Goal: Task Accomplishment & Management: Manage account settings

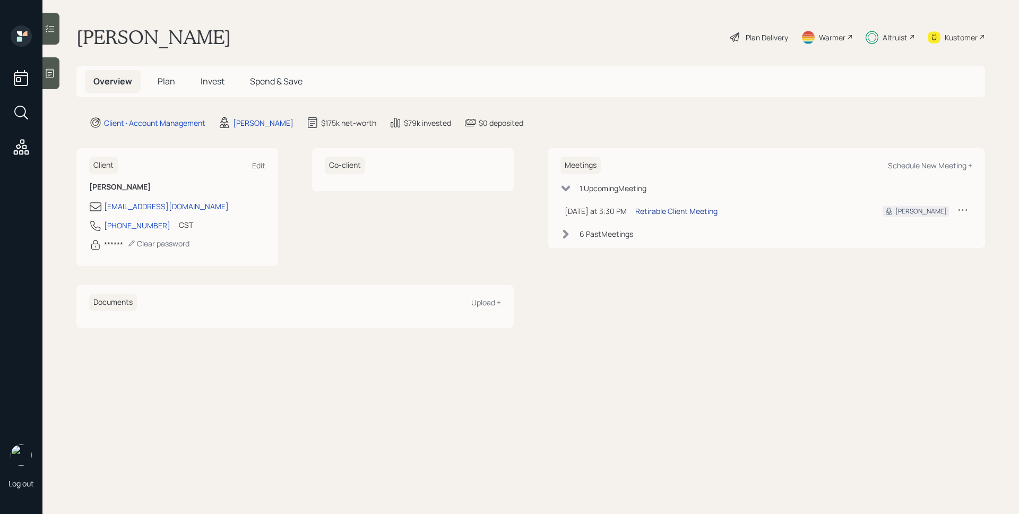
click at [668, 213] on div "Retirable Client Meeting" at bounding box center [676, 210] width 82 height 11
click at [905, 38] on div "Altruist" at bounding box center [895, 37] width 25 height 11
click at [774, 36] on div "Plan Delivery" at bounding box center [767, 37] width 42 height 11
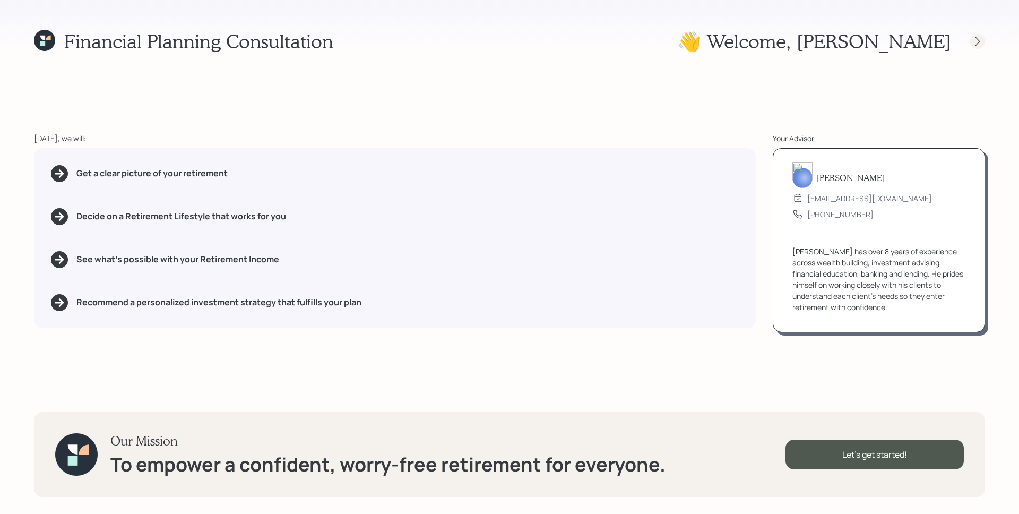
click at [979, 42] on icon at bounding box center [977, 41] width 11 height 11
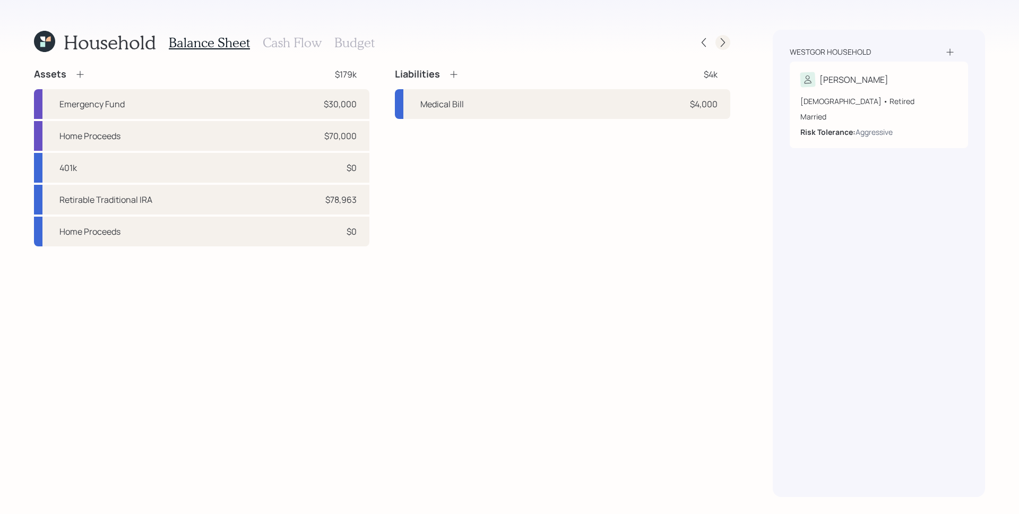
click at [728, 39] on div at bounding box center [723, 42] width 15 height 15
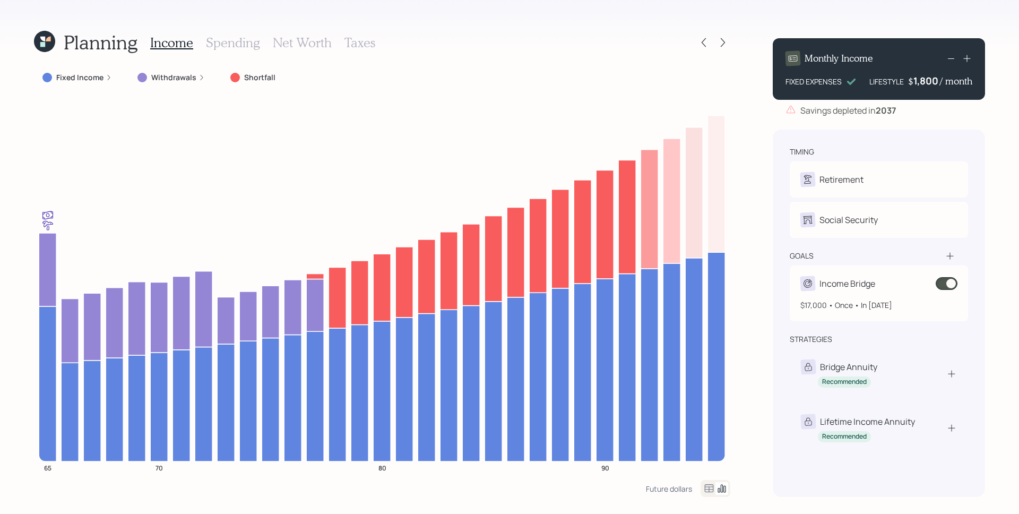
click at [950, 286] on span at bounding box center [947, 283] width 22 height 13
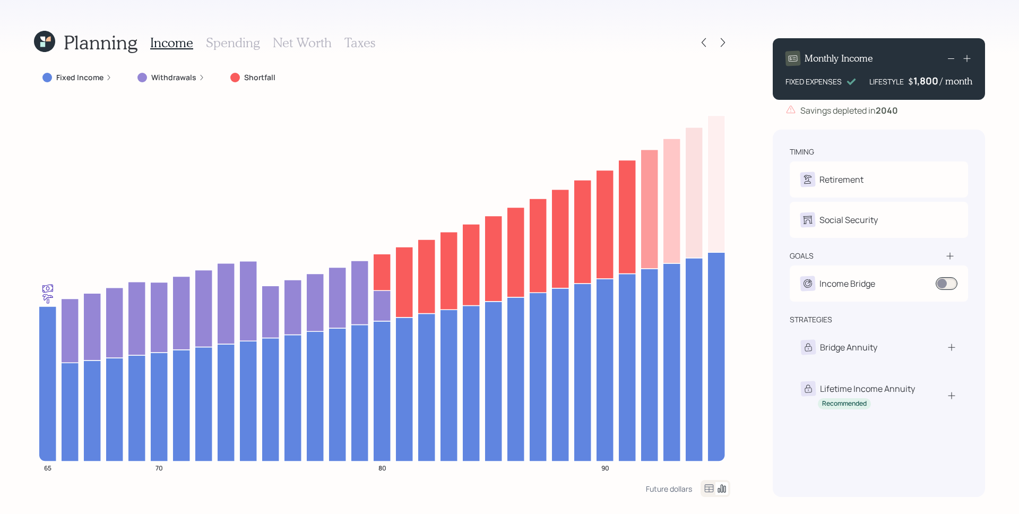
click at [639, 53] on div "Planning Income Spending Net Worth Taxes" at bounding box center [382, 42] width 696 height 25
click at [710, 41] on div at bounding box center [703, 42] width 15 height 15
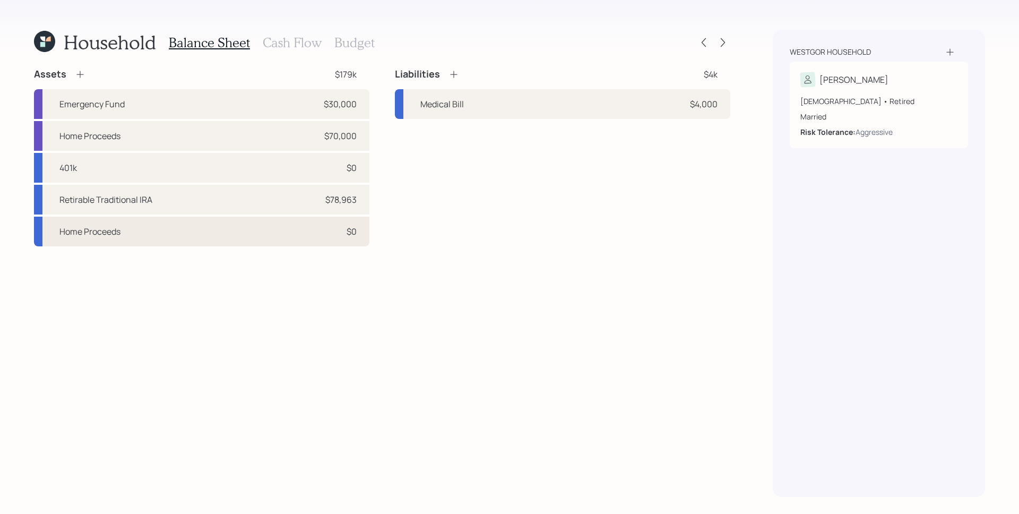
click at [226, 227] on div "Home Proceeds $0" at bounding box center [201, 232] width 335 height 30
select select "taxable"
select select "balanced"
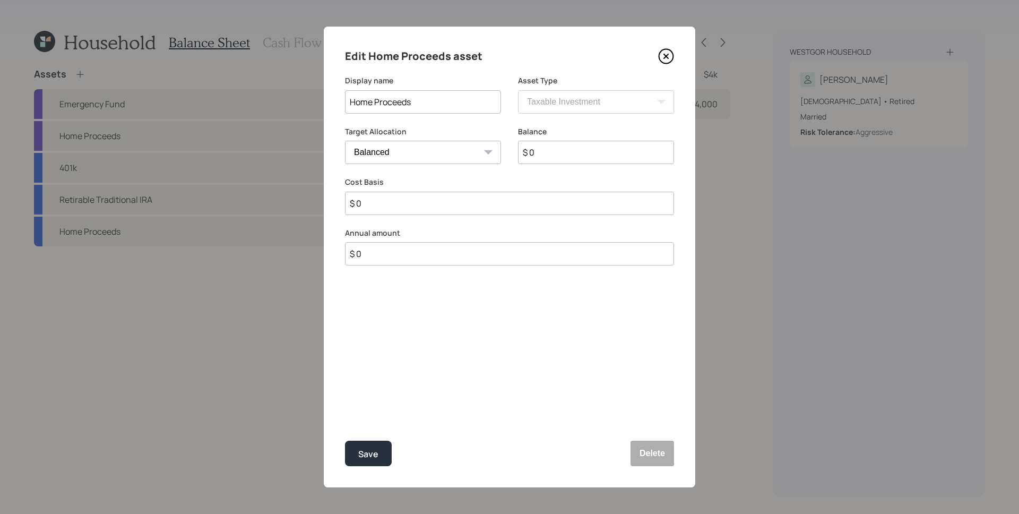
click at [665, 58] on icon at bounding box center [666, 56] width 16 height 16
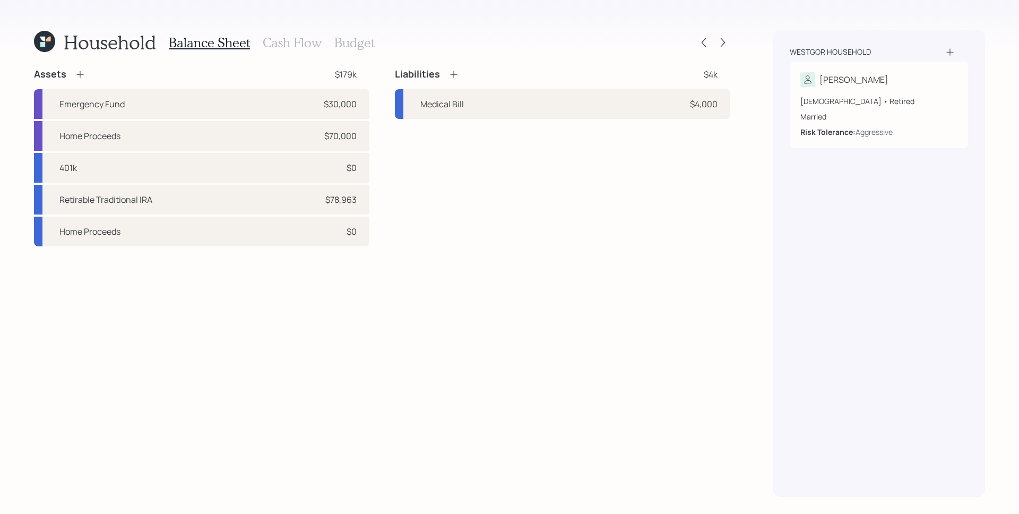
click at [652, 283] on div "Assets $179k Emergency Fund $30,000 Home Proceeds $70,000 401k $0 Retirable Tra…" at bounding box center [382, 282] width 696 height 429
click at [342, 136] on div "$70,000" at bounding box center [340, 136] width 32 height 13
select select "emergency_fund"
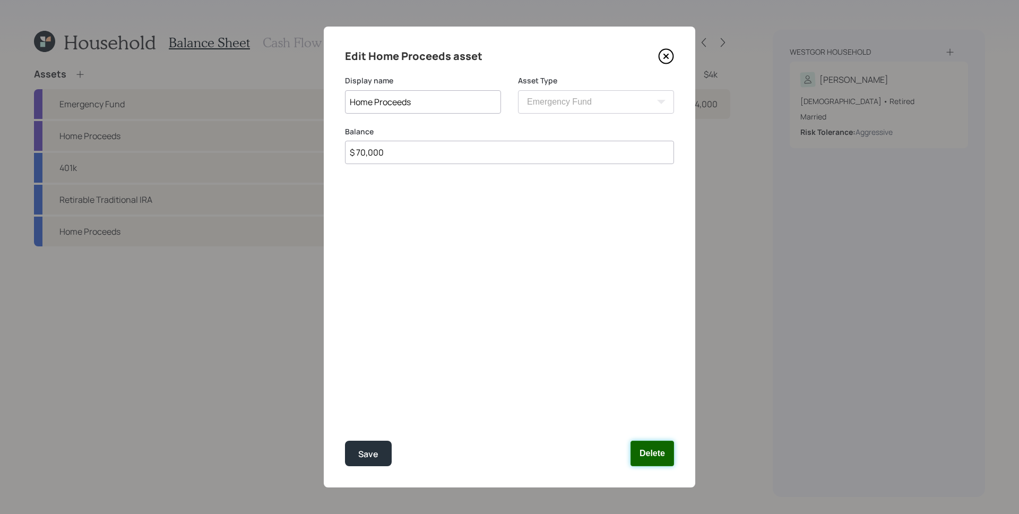
click at [662, 459] on button "Delete" at bounding box center [653, 453] width 44 height 25
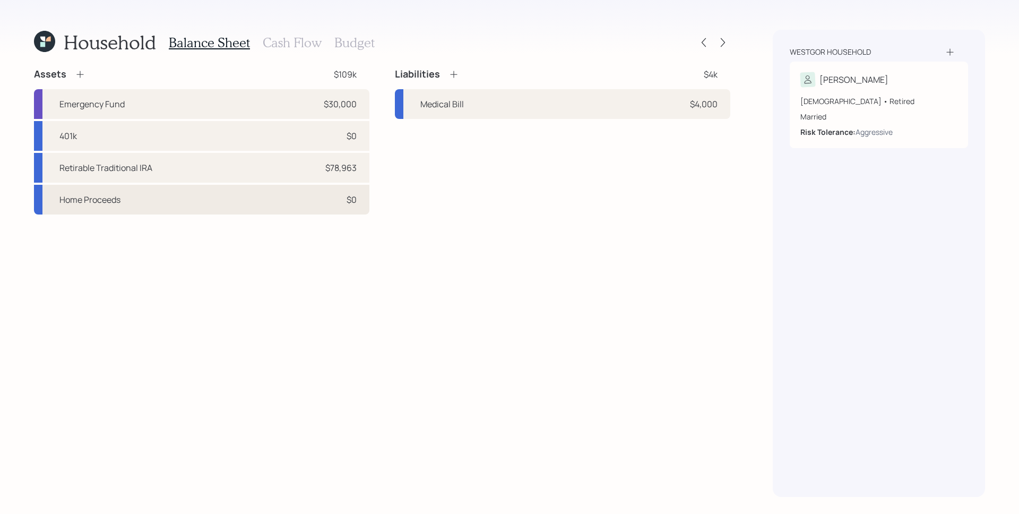
click at [261, 204] on div "Home Proceeds $0" at bounding box center [201, 200] width 335 height 30
select select "taxable"
select select "balanced"
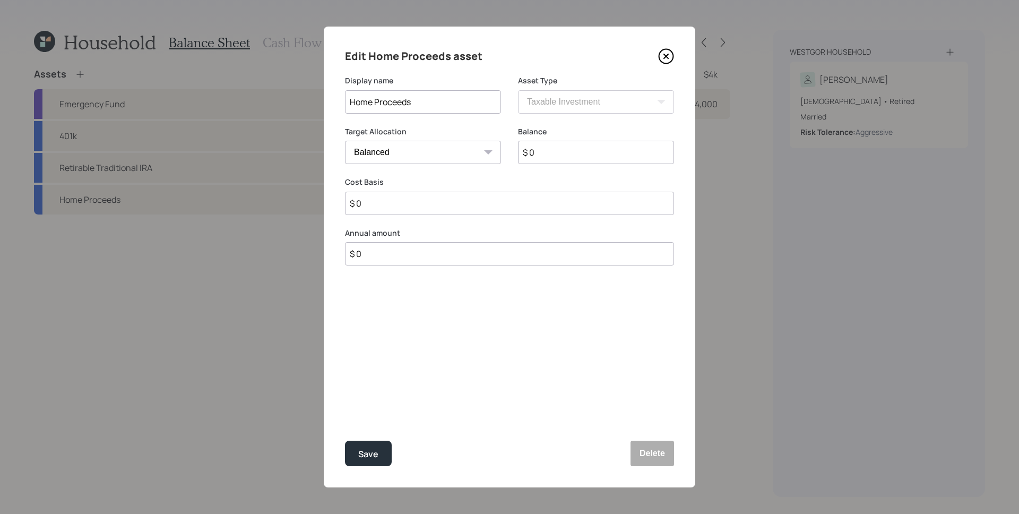
click at [566, 154] on input "$ 0" at bounding box center [596, 152] width 156 height 23
click at [428, 153] on select "Cash Conservative Balanced Aggressive" at bounding box center [423, 152] width 156 height 23
click at [392, 253] on input "$ 0" at bounding box center [509, 253] width 329 height 23
type input "$ 70,000"
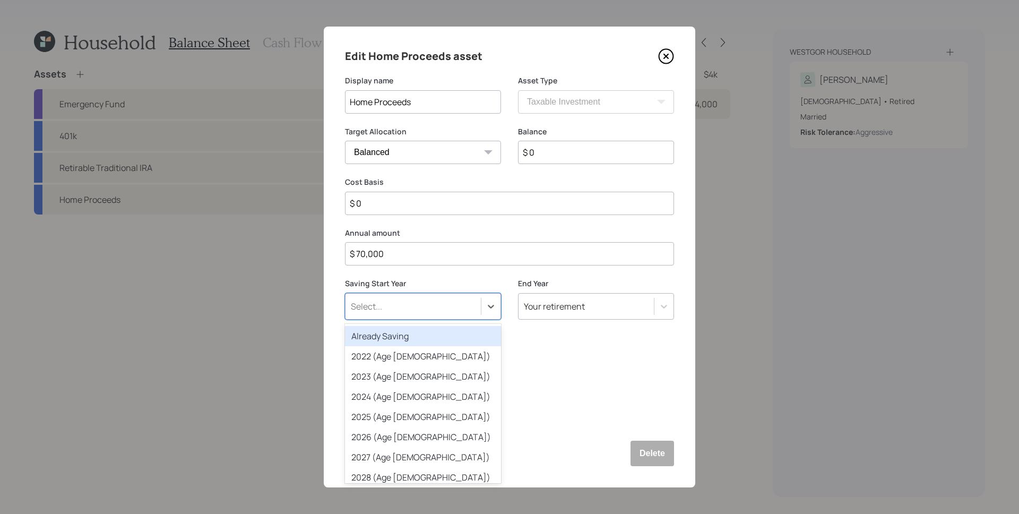
click at [408, 309] on div "Select..." at bounding box center [413, 306] width 135 height 18
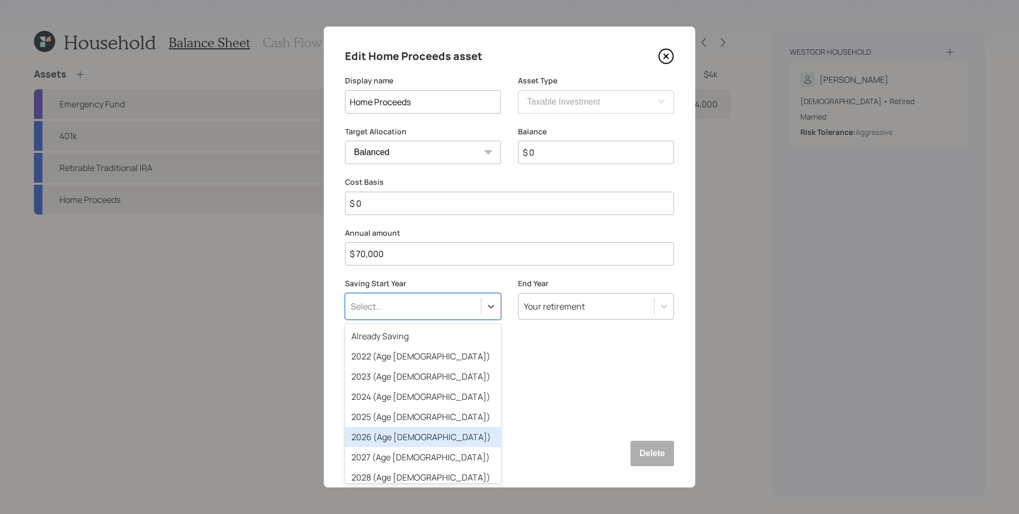
click at [399, 431] on div "2026 (Age [DEMOGRAPHIC_DATA])" at bounding box center [423, 437] width 156 height 20
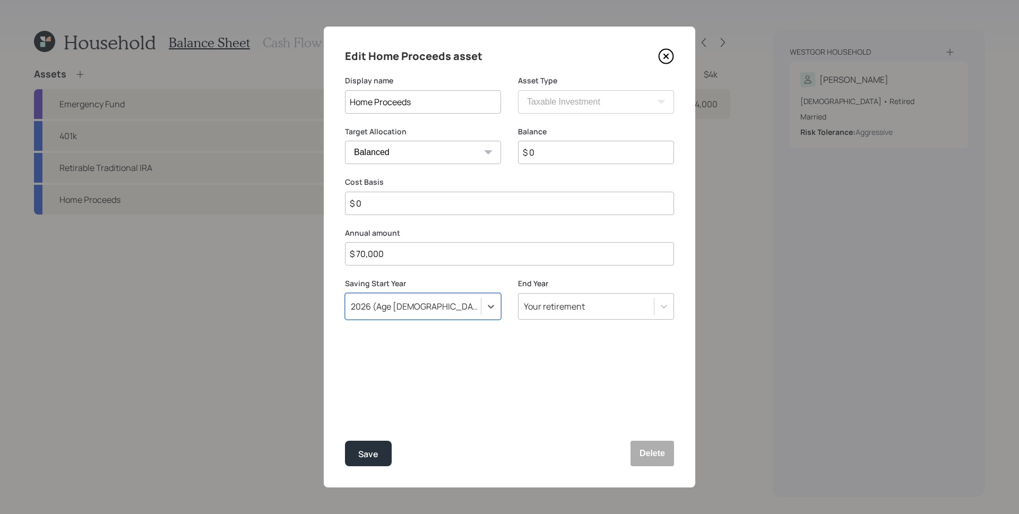
click at [536, 303] on div "Your retirement" at bounding box center [554, 306] width 61 height 12
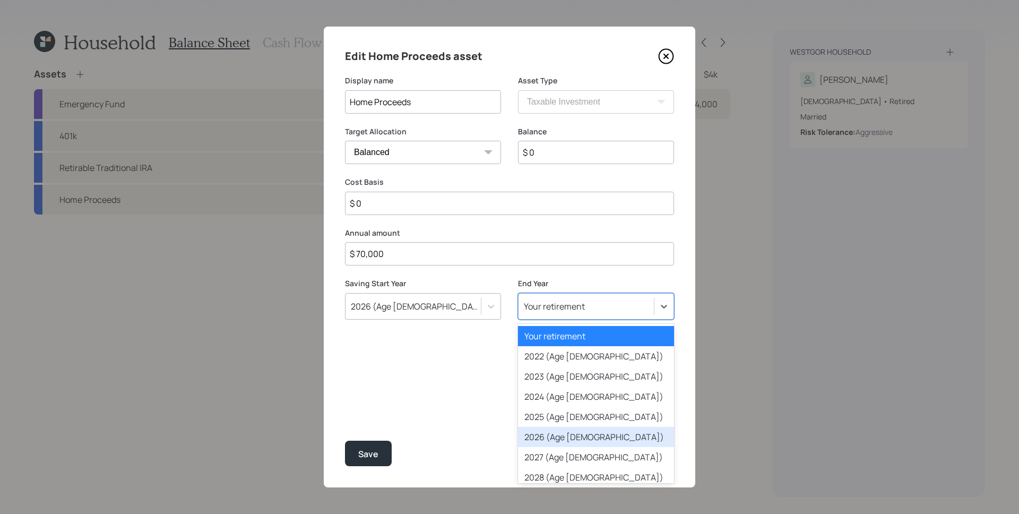
click at [564, 440] on div "2026 (Age [DEMOGRAPHIC_DATA])" at bounding box center [596, 437] width 156 height 20
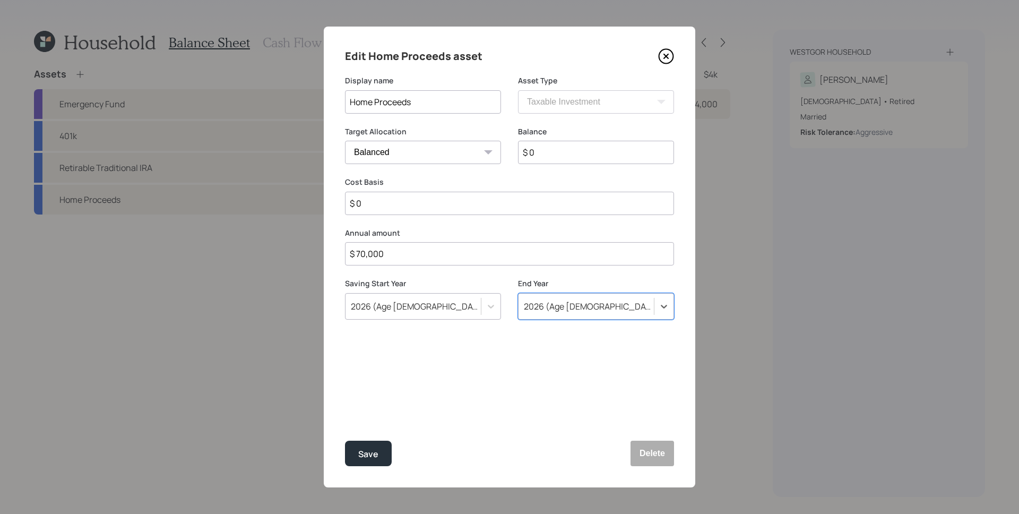
click at [491, 370] on div "Edit Home Proceeds asset Display name Home Proceeds Asset Type SEP [PERSON_NAME…" at bounding box center [510, 257] width 372 height 461
click at [362, 466] on button "Save" at bounding box center [368, 453] width 47 height 25
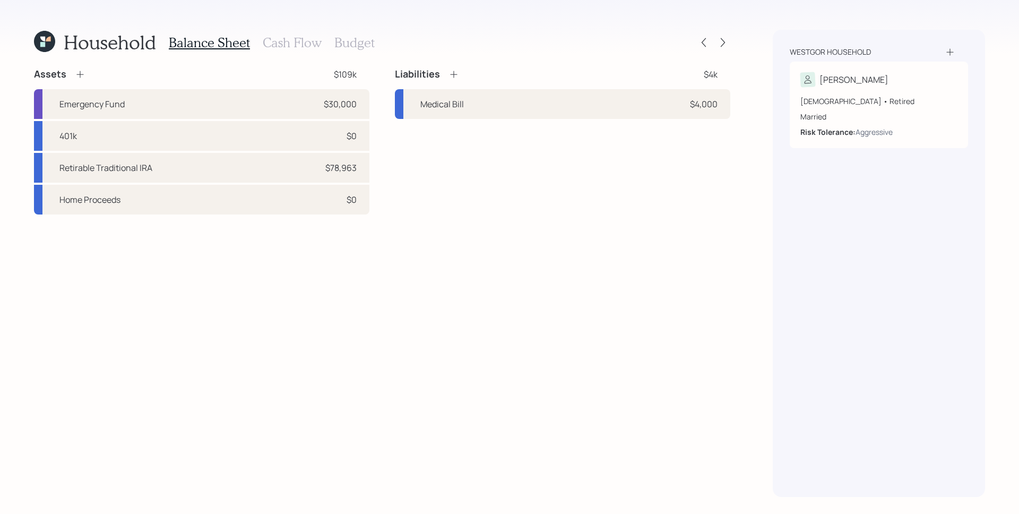
click at [289, 48] on h3 "Cash Flow" at bounding box center [292, 42] width 59 height 15
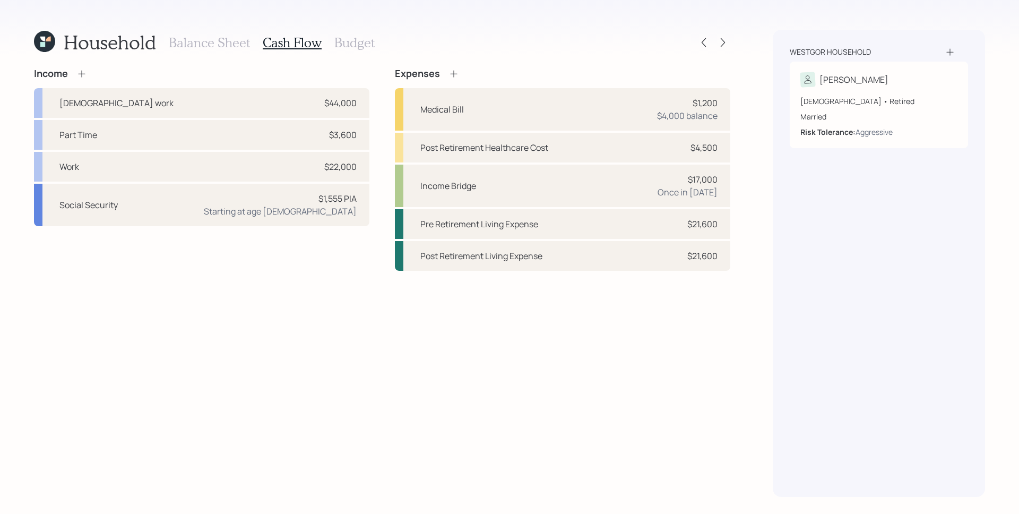
click at [82, 73] on icon at bounding box center [81, 73] width 7 height 7
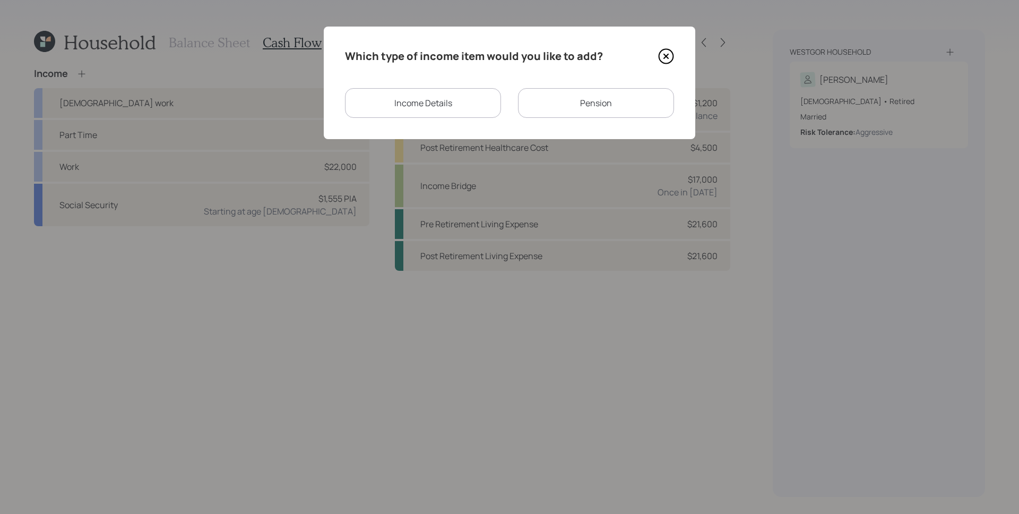
click at [432, 109] on div "Income Details" at bounding box center [423, 103] width 156 height 30
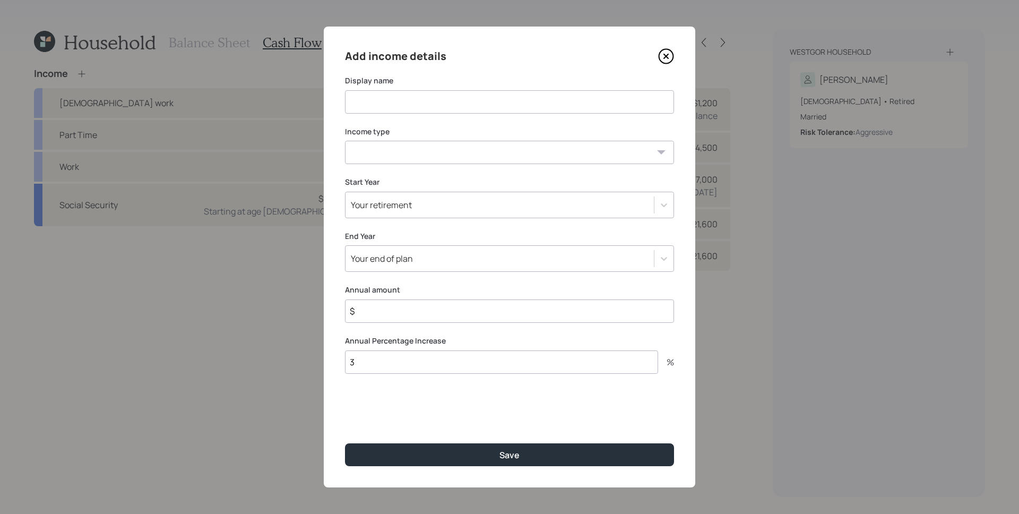
click at [441, 107] on input at bounding box center [509, 101] width 329 height 23
type input "Home Proceeds"
click at [508, 139] on div "Income type [DEMOGRAPHIC_DATA] work [DEMOGRAPHIC_DATA] work Self employment Oth…" at bounding box center [509, 145] width 329 height 38
click at [516, 159] on select "[DEMOGRAPHIC_DATA] work [DEMOGRAPHIC_DATA] work Self employment Other" at bounding box center [509, 152] width 329 height 23
select select "other"
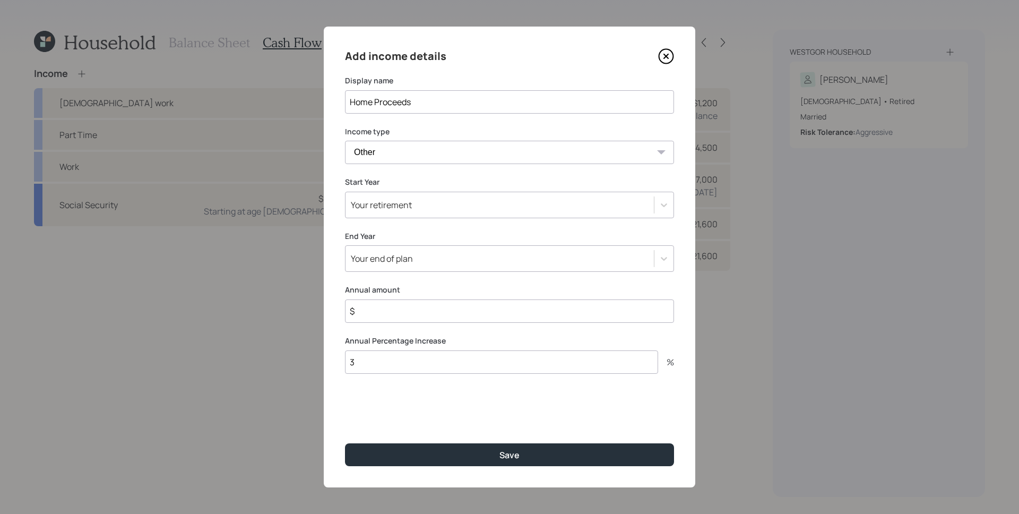
click at [345, 141] on select "[DEMOGRAPHIC_DATA] work [DEMOGRAPHIC_DATA] work Self employment Other" at bounding box center [509, 152] width 329 height 23
click at [455, 204] on select "Tax-free Earned Self Employment Alimony Royalties Pension / Annuity Interest Di…" at bounding box center [509, 203] width 329 height 23
select select "tax_free"
click at [345, 192] on select "Tax-free Earned Self Employment Alimony Royalties Pension / Annuity Interest Di…" at bounding box center [509, 203] width 329 height 23
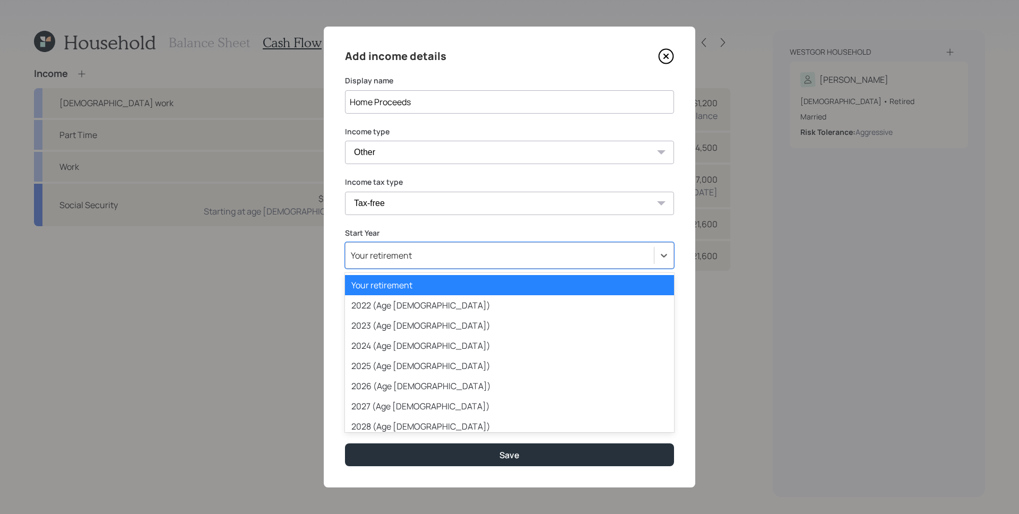
click at [385, 254] on div "Your retirement" at bounding box center [381, 255] width 61 height 12
click at [412, 381] on div "2026 (Age [DEMOGRAPHIC_DATA])" at bounding box center [509, 386] width 329 height 20
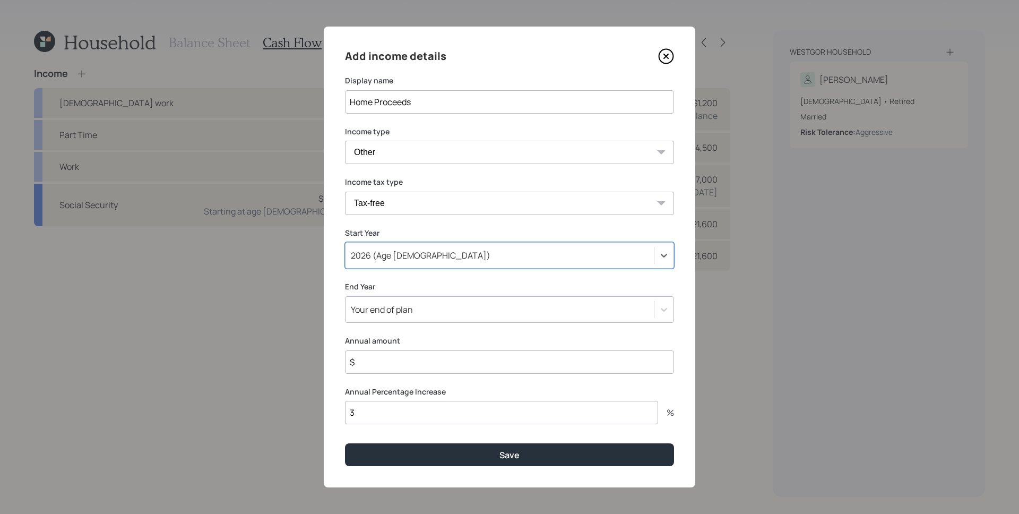
click at [406, 307] on div "Your end of plan" at bounding box center [382, 310] width 62 height 12
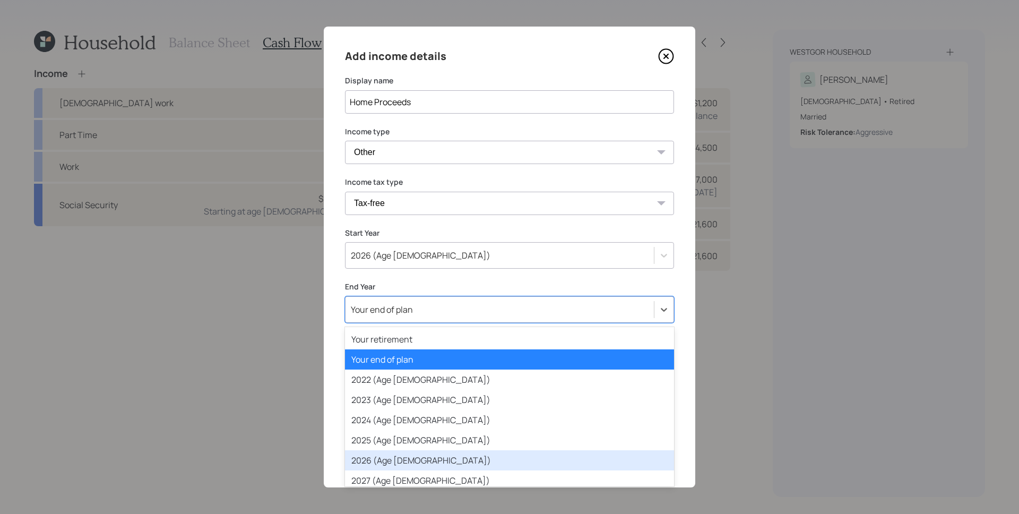
click at [401, 455] on div "2026 (Age [DEMOGRAPHIC_DATA])" at bounding box center [509, 460] width 329 height 20
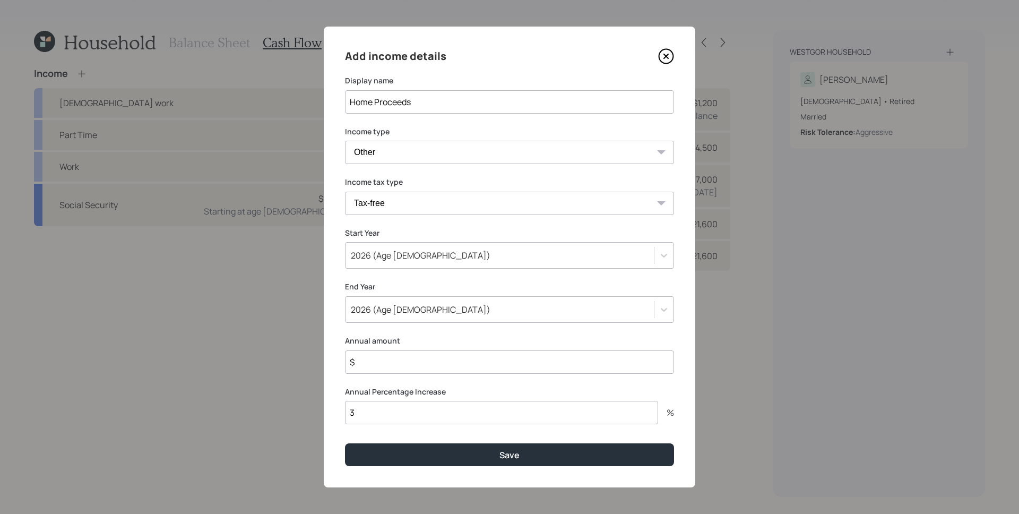
click at [426, 360] on input "$" at bounding box center [509, 361] width 329 height 23
type input "$ 70,000"
type input "0"
click at [345, 443] on button "Save" at bounding box center [509, 454] width 329 height 23
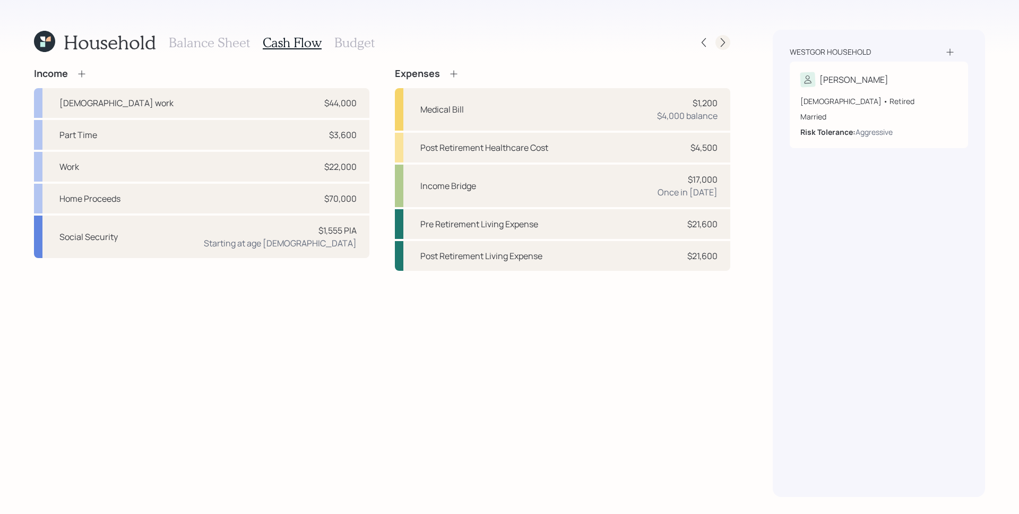
click at [724, 38] on icon at bounding box center [723, 42] width 11 height 11
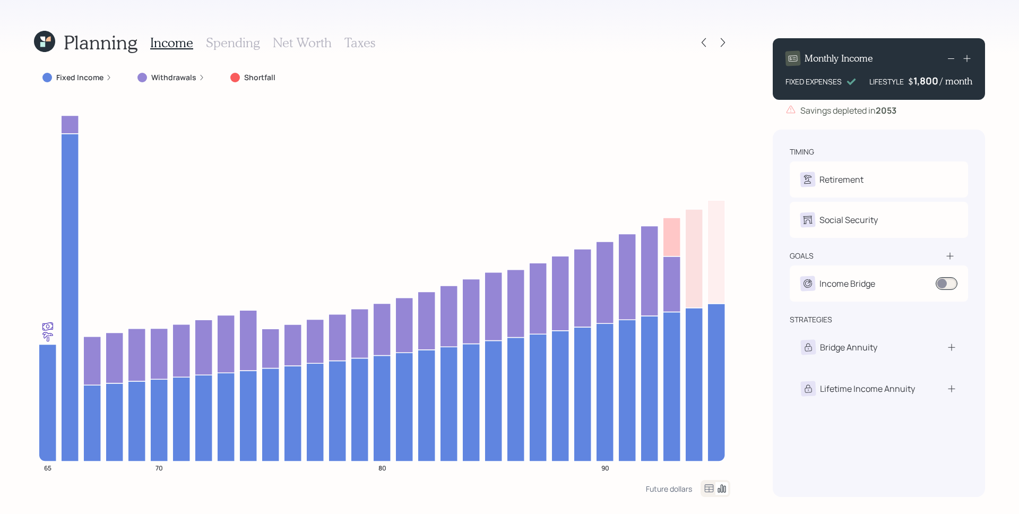
click at [109, 79] on icon at bounding box center [109, 77] width 6 height 6
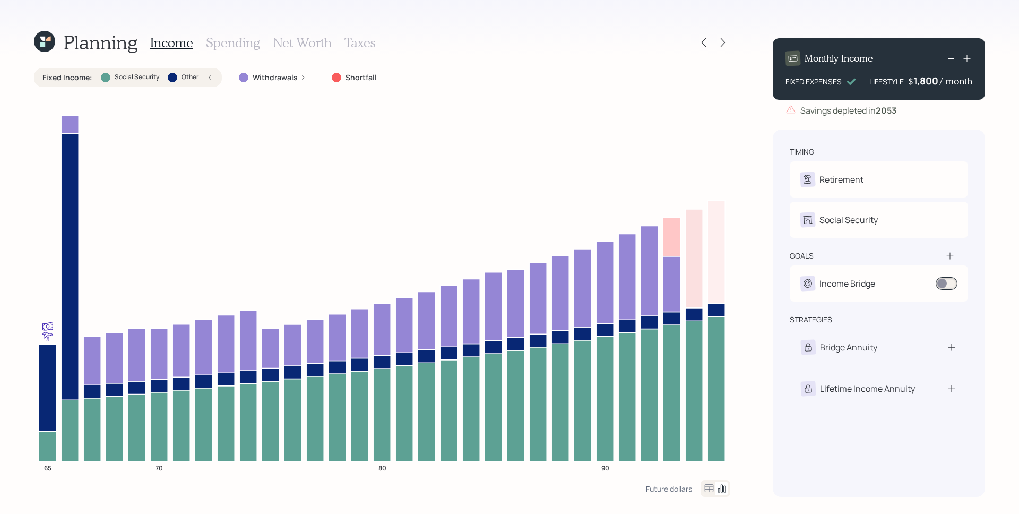
click at [204, 76] on div "Fixed Income : Social Security Other" at bounding box center [127, 77] width 171 height 11
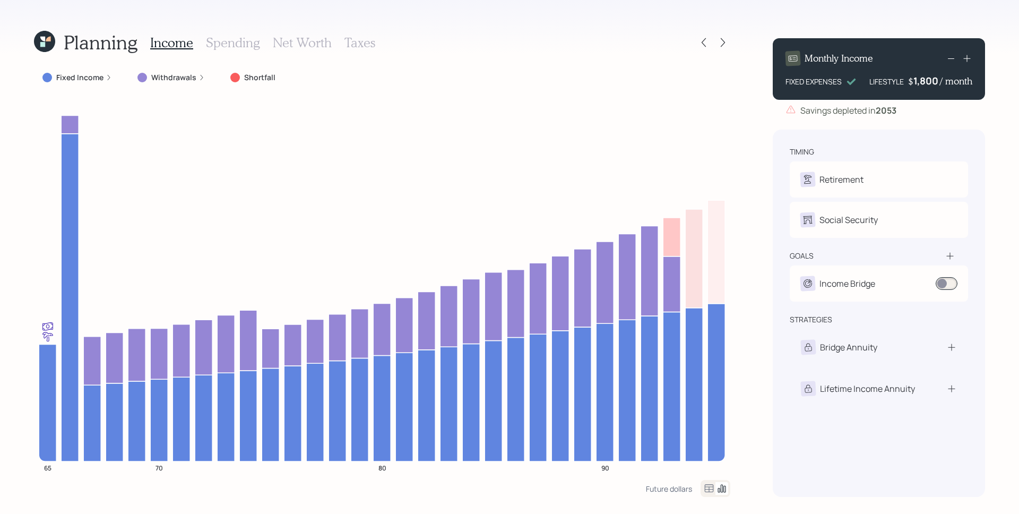
click at [242, 43] on h3 "Spending" at bounding box center [233, 42] width 54 height 15
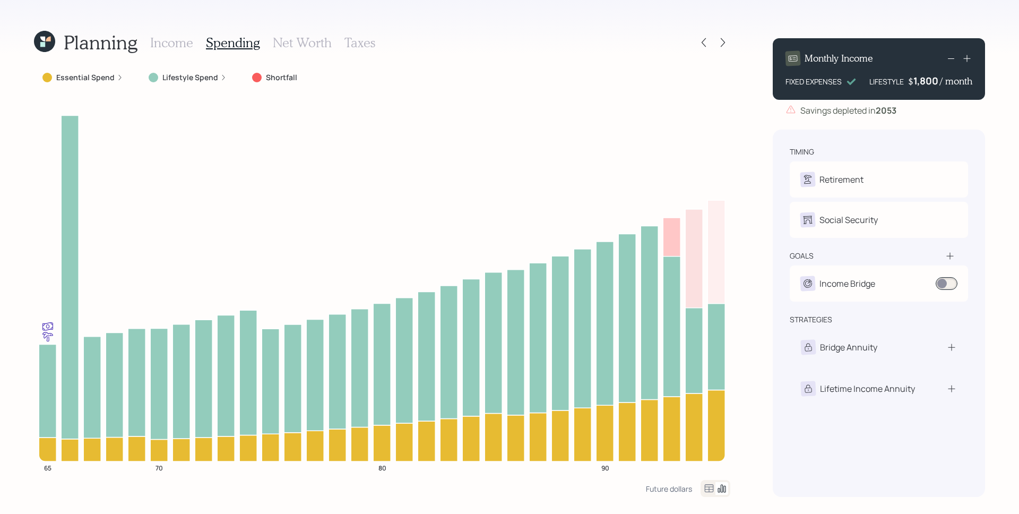
click at [211, 78] on label "Lifestyle Spend" at bounding box center [190, 77] width 56 height 11
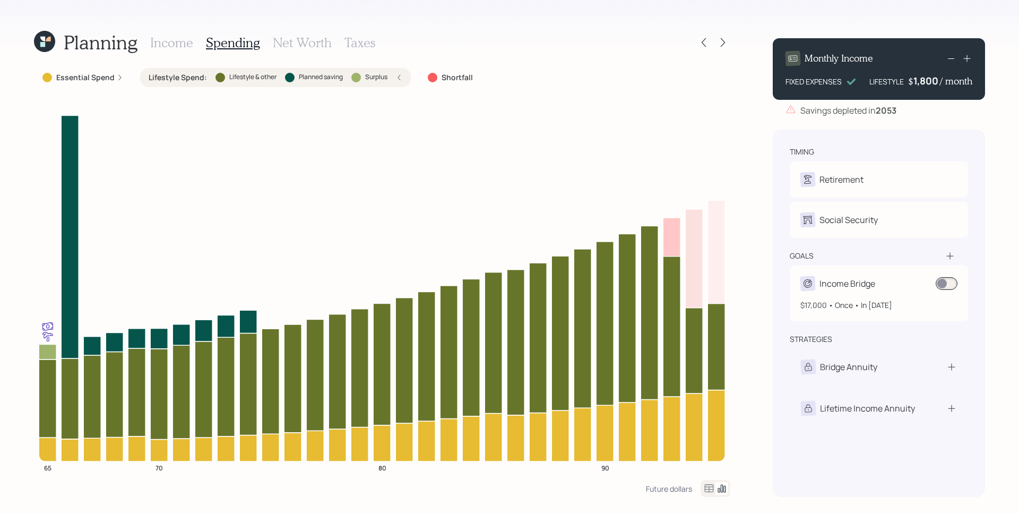
click at [947, 278] on span at bounding box center [947, 283] width 22 height 13
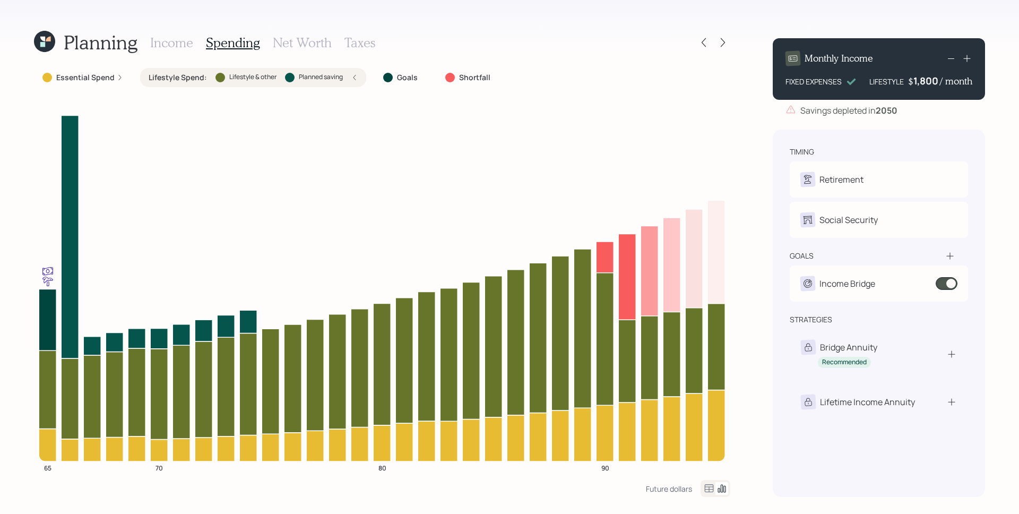
click at [175, 41] on h3 "Income" at bounding box center [171, 42] width 43 height 15
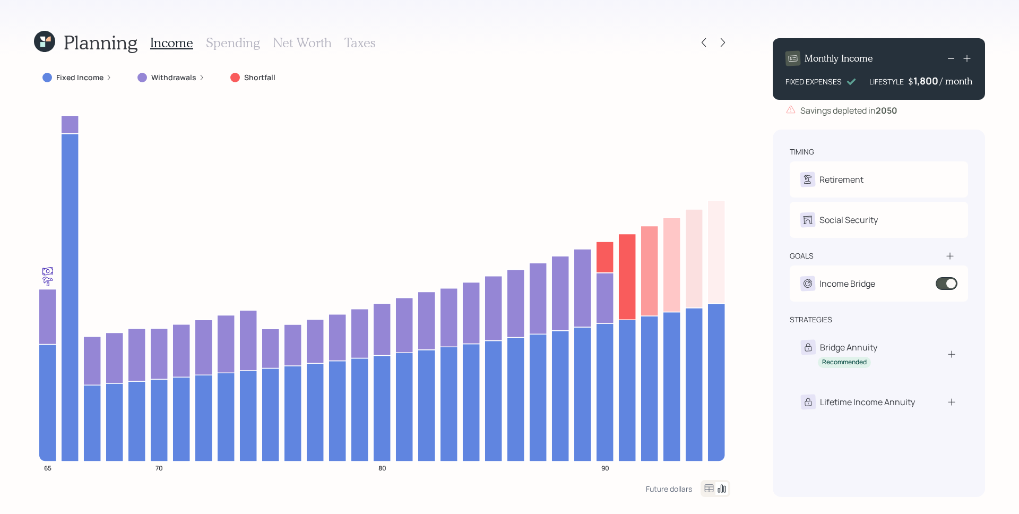
click at [162, 82] on label "Withdrawals" at bounding box center [173, 77] width 45 height 11
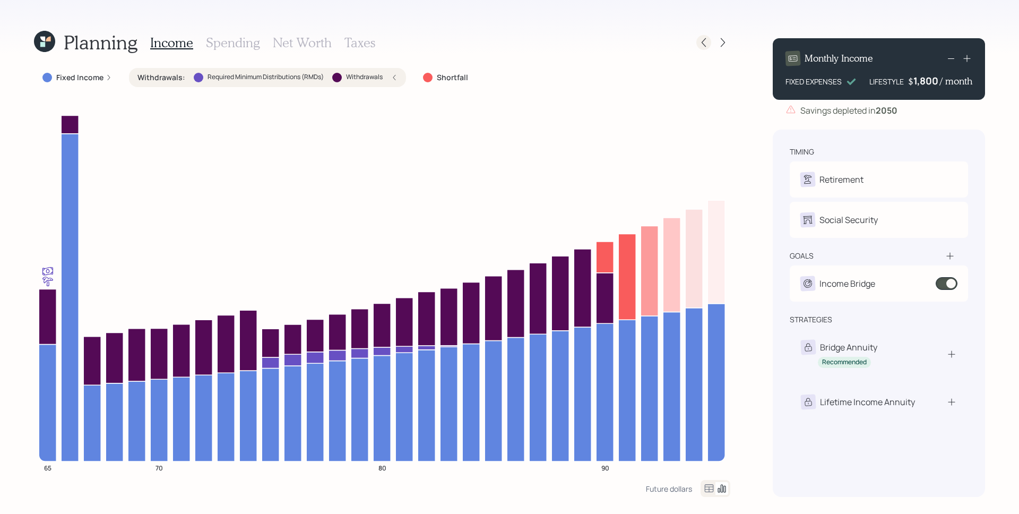
click at [703, 42] on icon at bounding box center [704, 42] width 11 height 11
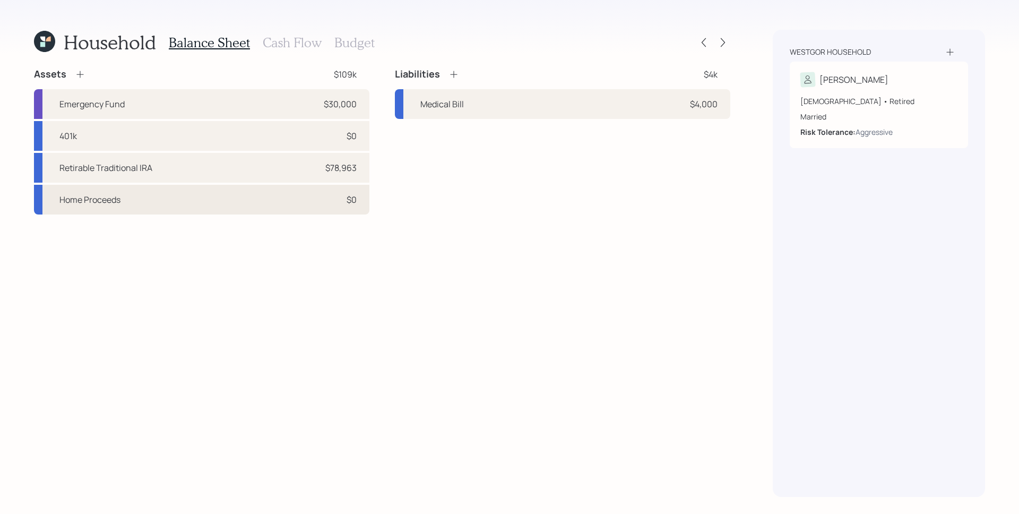
click at [193, 199] on div "Home Proceeds $0" at bounding box center [201, 200] width 335 height 30
select select "taxable"
select select "balanced"
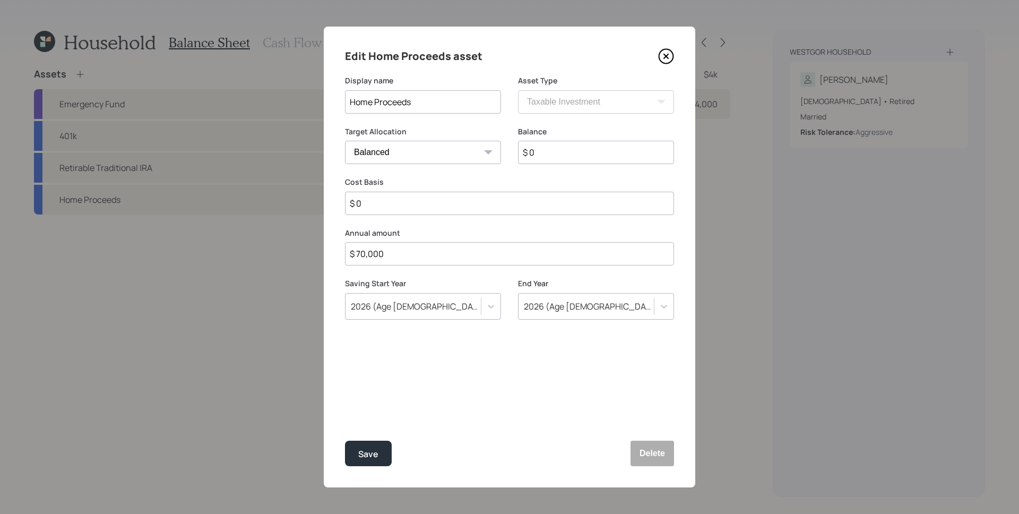
click at [423, 151] on select "Cash Conservative Balanced Aggressive" at bounding box center [423, 152] width 156 height 23
click at [345, 141] on select "Cash Conservative Balanced Aggressive" at bounding box center [423, 152] width 156 height 23
click at [355, 461] on button "Save" at bounding box center [368, 453] width 47 height 25
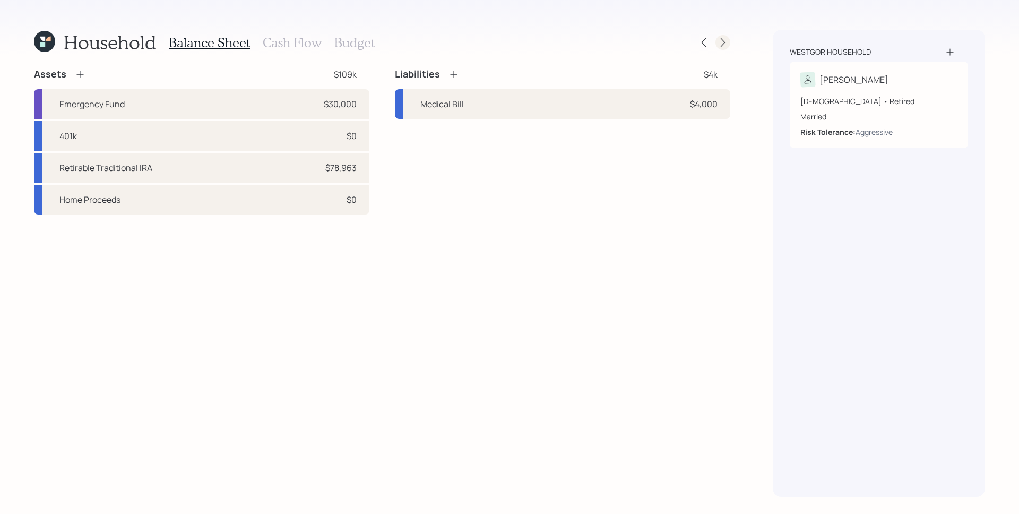
click at [725, 42] on icon at bounding box center [723, 42] width 4 height 9
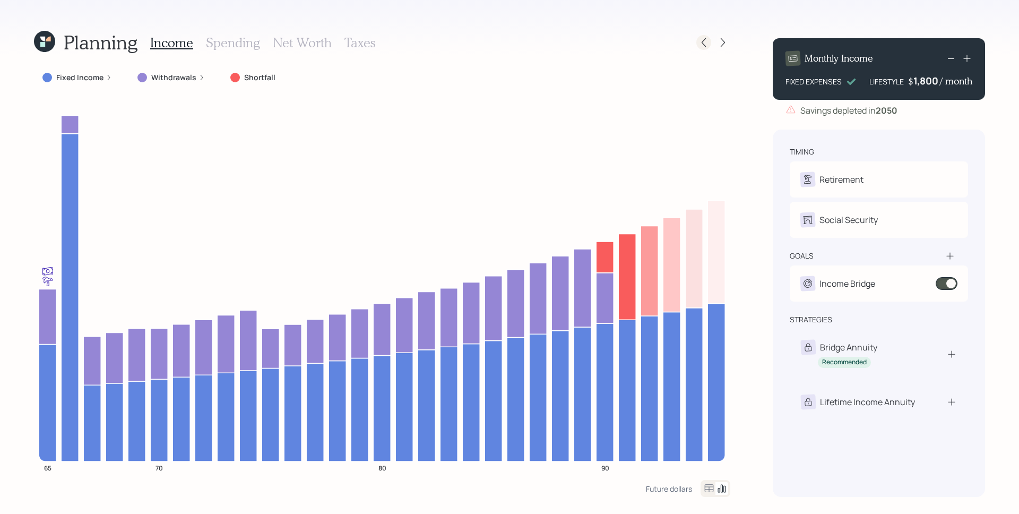
click at [700, 42] on icon at bounding box center [704, 42] width 11 height 11
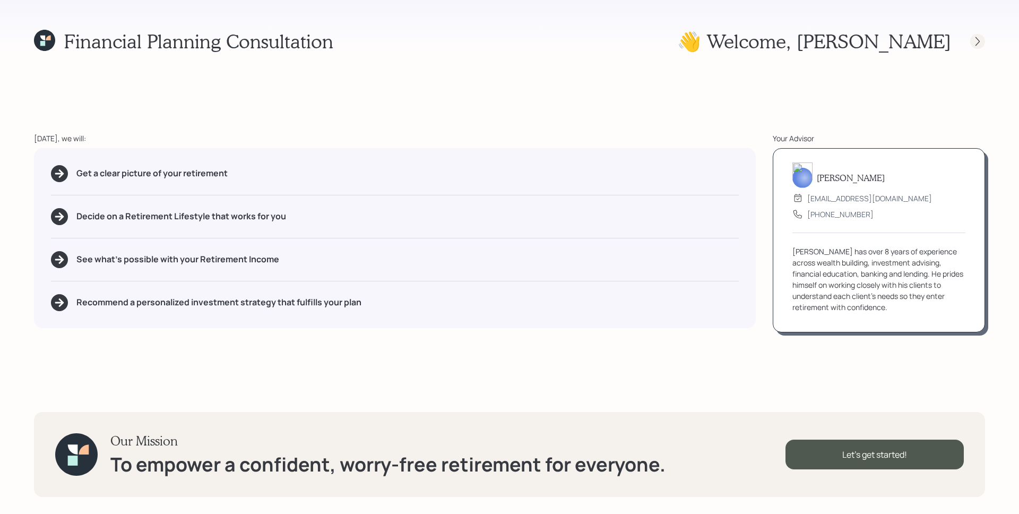
click at [984, 45] on div at bounding box center [977, 41] width 15 height 15
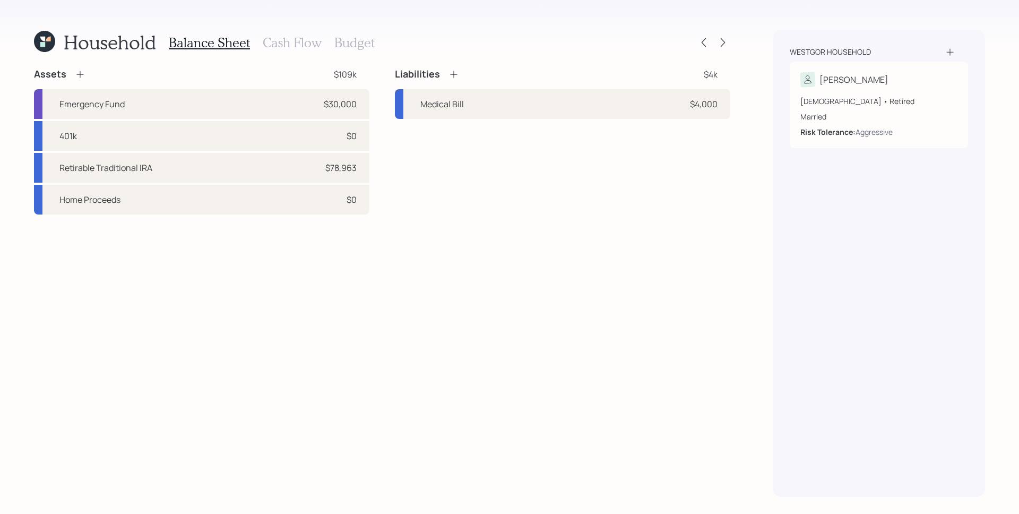
click at [725, 274] on div "Assets $109k Emergency Fund $30,000 401k $0 Retirable Traditional IRA $78,963 H…" at bounding box center [382, 282] width 696 height 429
click at [84, 73] on icon at bounding box center [80, 74] width 11 height 11
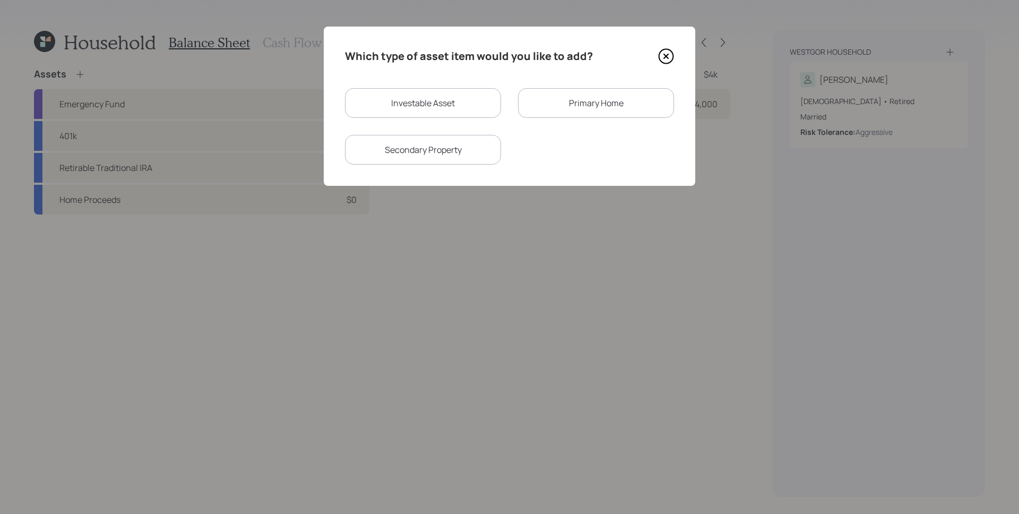
click at [393, 116] on div "Investable Asset" at bounding box center [423, 103] width 156 height 30
select select "taxable"
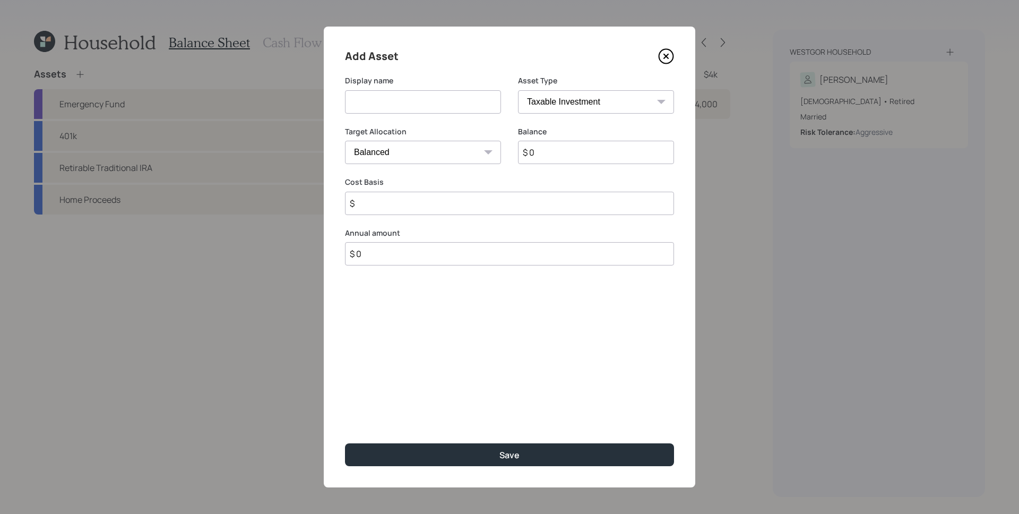
click at [588, 111] on select "SEP [PERSON_NAME] IRA 401(k) [PERSON_NAME] 401(k) 403(b) [PERSON_NAME] 403(b) 4…" at bounding box center [596, 101] width 156 height 23
click at [518, 90] on select "SEP [PERSON_NAME] IRA 401(k) [PERSON_NAME] 401(k) 403(b) [PERSON_NAME] 403(b) 4…" at bounding box center [596, 101] width 156 height 23
click at [417, 152] on select "Cash Conservative Balanced Aggressive" at bounding box center [423, 152] width 156 height 23
select select "aggressive"
click at [345, 141] on select "Cash Conservative Balanced Aggressive" at bounding box center [423, 152] width 156 height 23
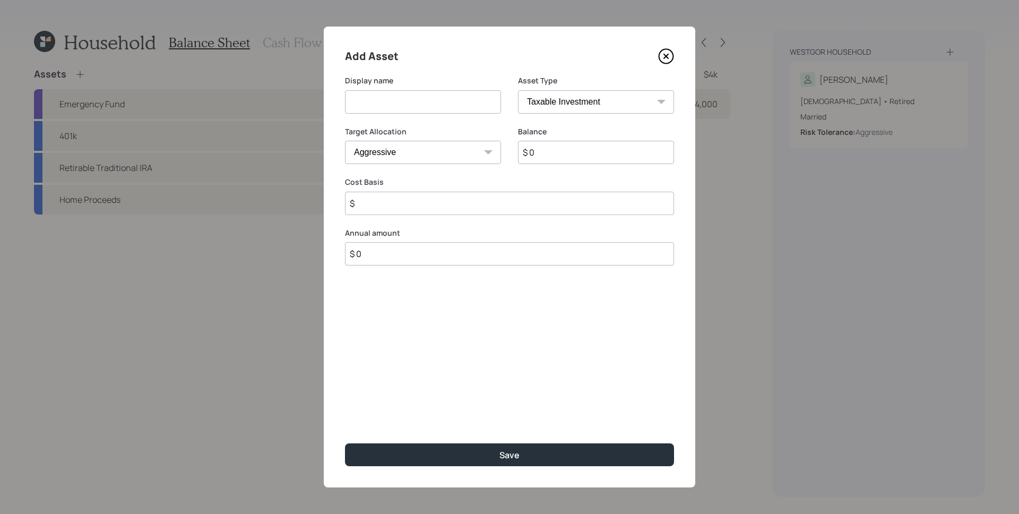
click at [394, 108] on input at bounding box center [423, 101] width 156 height 23
click at [345, 102] on input "Brokerage" at bounding box center [423, 101] width 156 height 23
type input "[PERSON_NAME]"
click at [592, 142] on input "$ 0" at bounding box center [596, 152] width 156 height 23
click at [594, 163] on input "$ 0" at bounding box center [596, 152] width 156 height 23
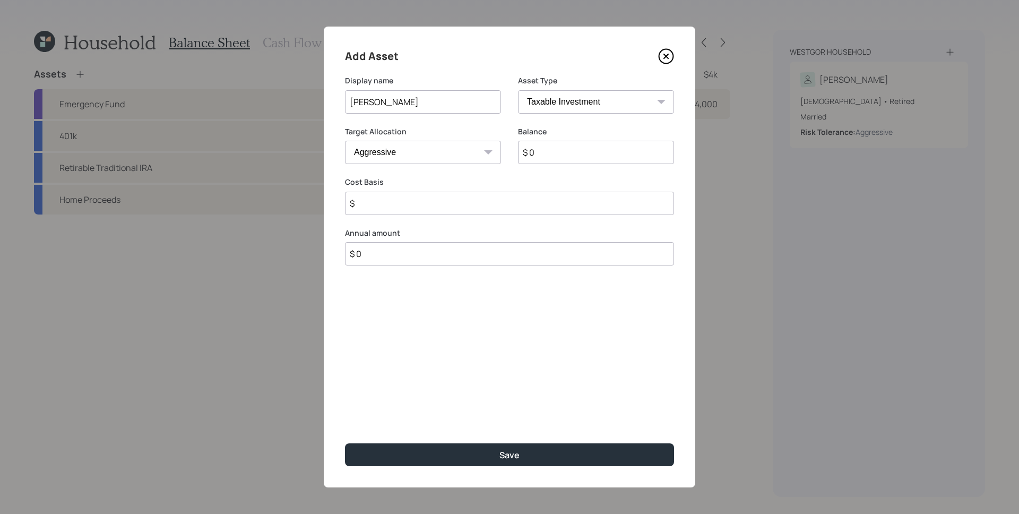
click at [594, 163] on input "$ 0" at bounding box center [596, 152] width 156 height 23
type input "$ 8,000"
type input "$ 0"
click at [345, 443] on button "Save" at bounding box center [509, 454] width 329 height 23
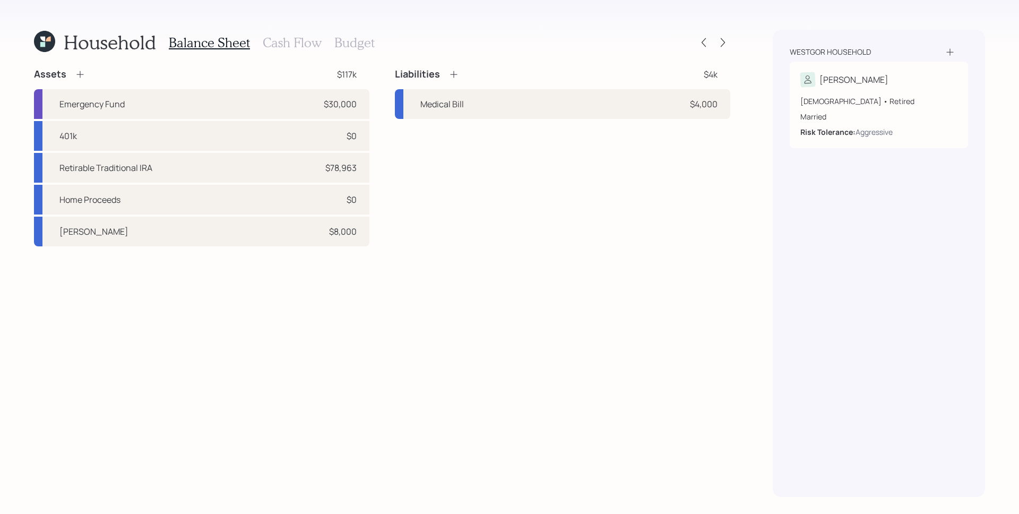
click at [296, 39] on h3 "Cash Flow" at bounding box center [292, 42] width 59 height 15
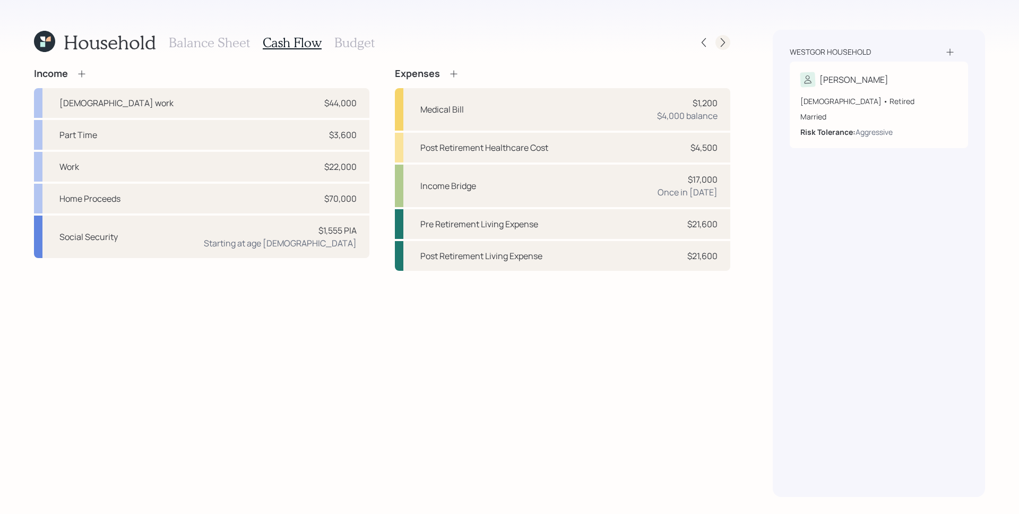
click at [720, 44] on icon at bounding box center [723, 42] width 11 height 11
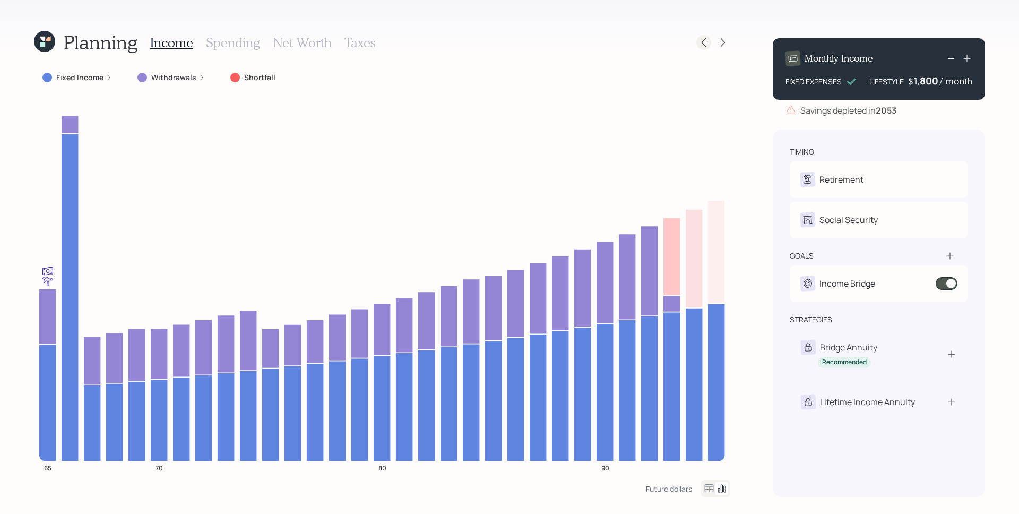
click at [703, 38] on icon at bounding box center [704, 42] width 11 height 11
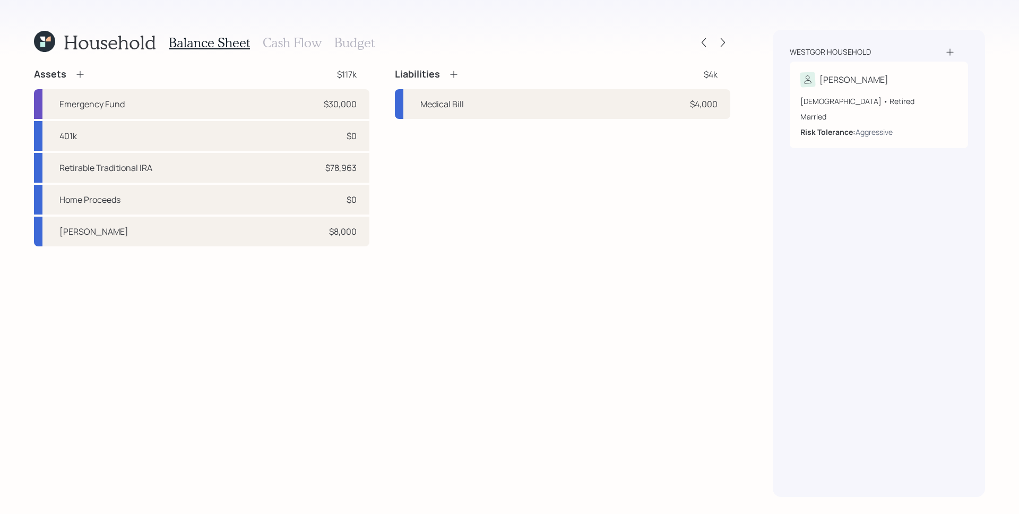
click at [350, 40] on h3 "Budget" at bounding box center [354, 42] width 40 height 15
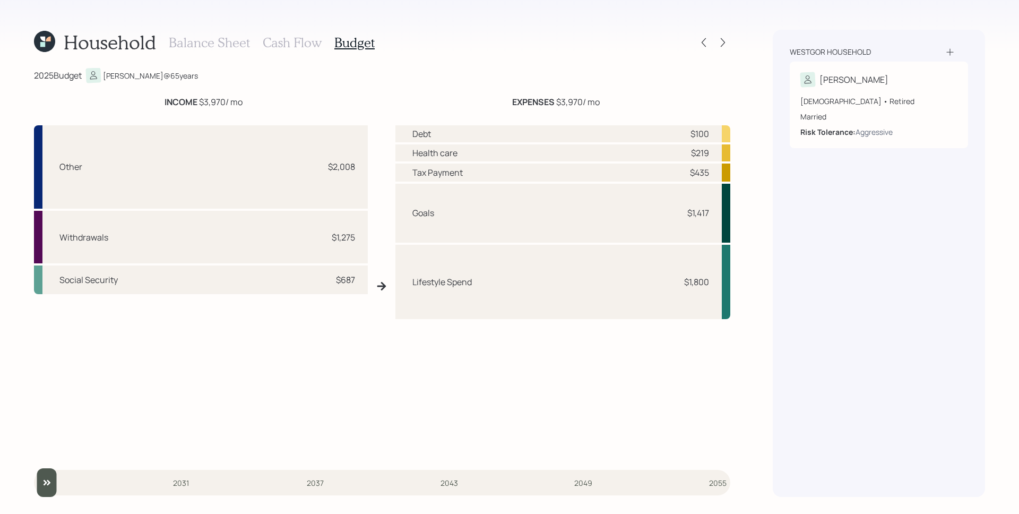
click at [347, 156] on div "Other $2,008" at bounding box center [201, 166] width 334 height 83
drag, startPoint x: 806, startPoint y: 248, endPoint x: 804, endPoint y: 236, distance: 12.3
click at [804, 242] on div "Westgor household [PERSON_NAME] [DEMOGRAPHIC_DATA] • Retired Married Risk Toler…" at bounding box center [879, 263] width 212 height 467
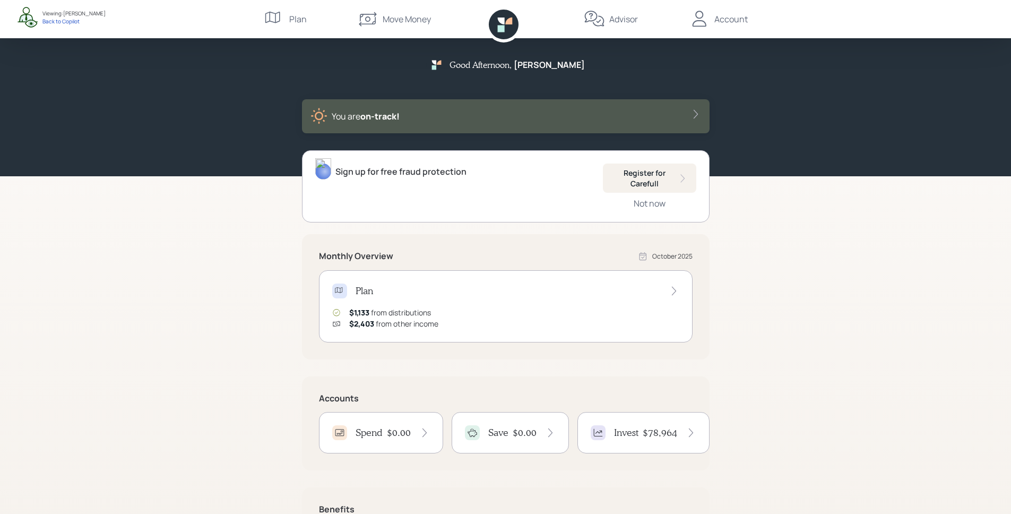
click at [582, 296] on div "Plan" at bounding box center [505, 290] width 347 height 15
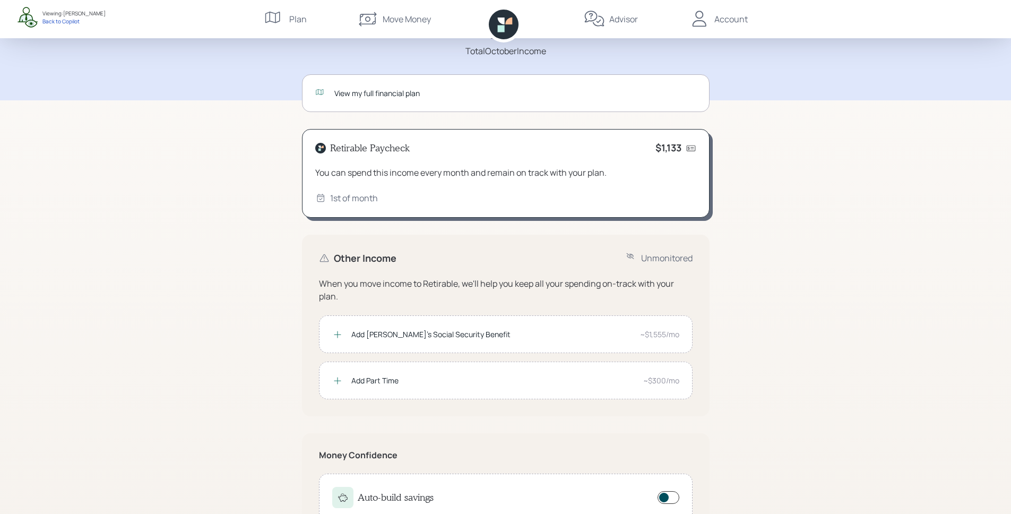
scroll to position [66, 0]
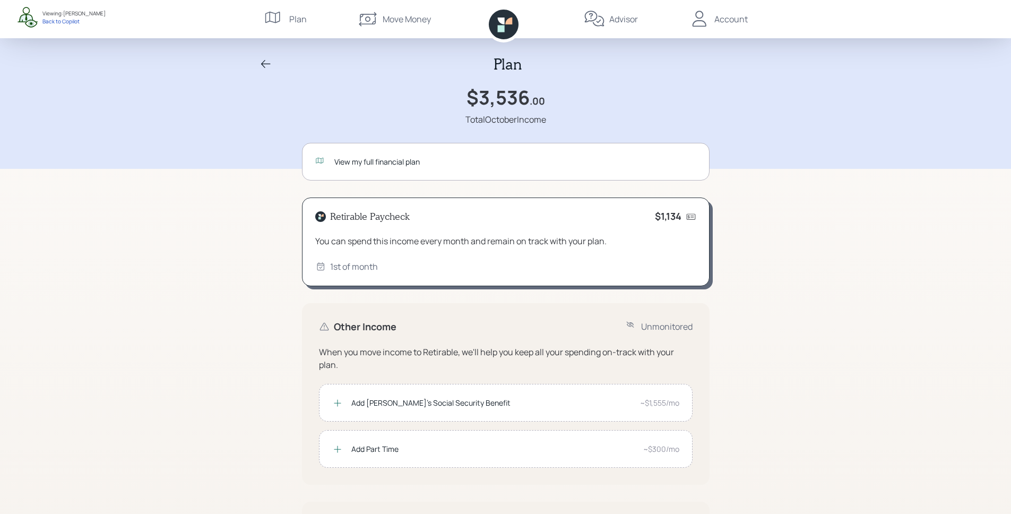
click at [725, 17] on div "Account" at bounding box center [731, 19] width 33 height 13
